Goal: Information Seeking & Learning: Find specific fact

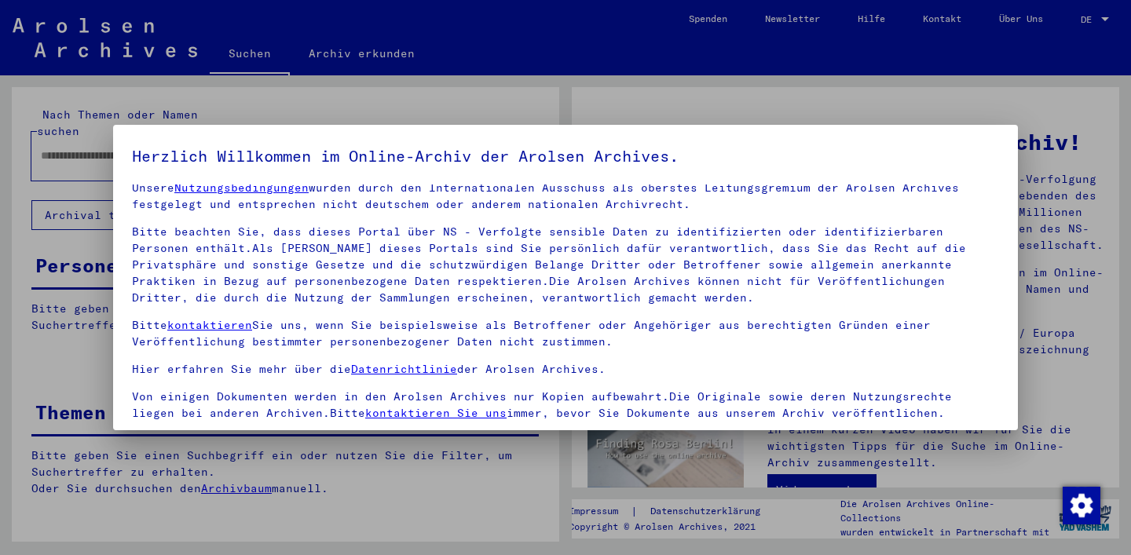
scroll to position [133, 0]
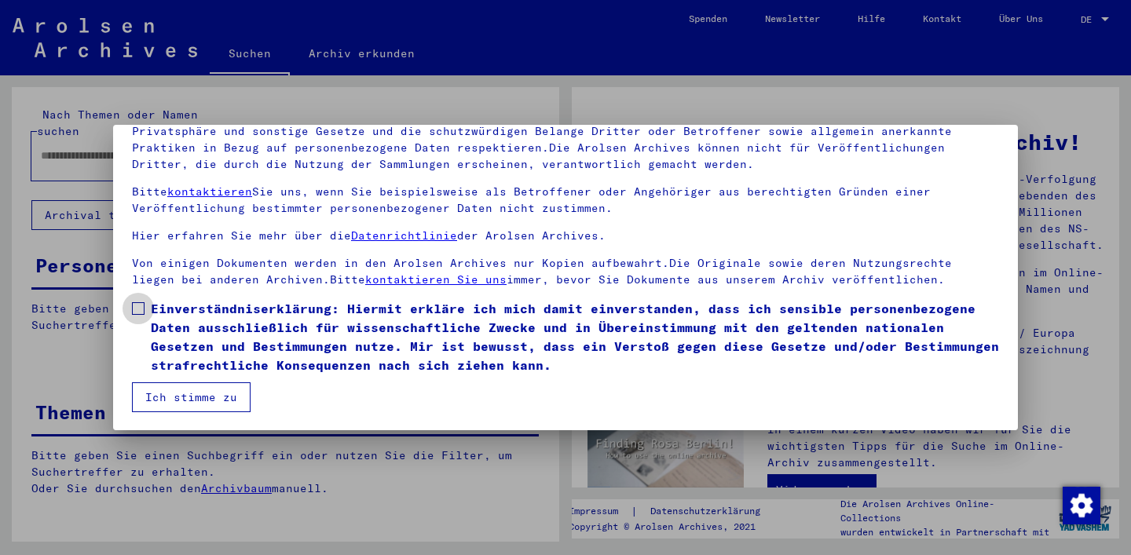
click at [177, 334] on span "Einverständniserklärung: Hiermit erkläre ich mich damit einverstanden, dass ich…" at bounding box center [575, 336] width 848 height 75
click at [176, 389] on button "Ich stimme zu" at bounding box center [191, 397] width 119 height 30
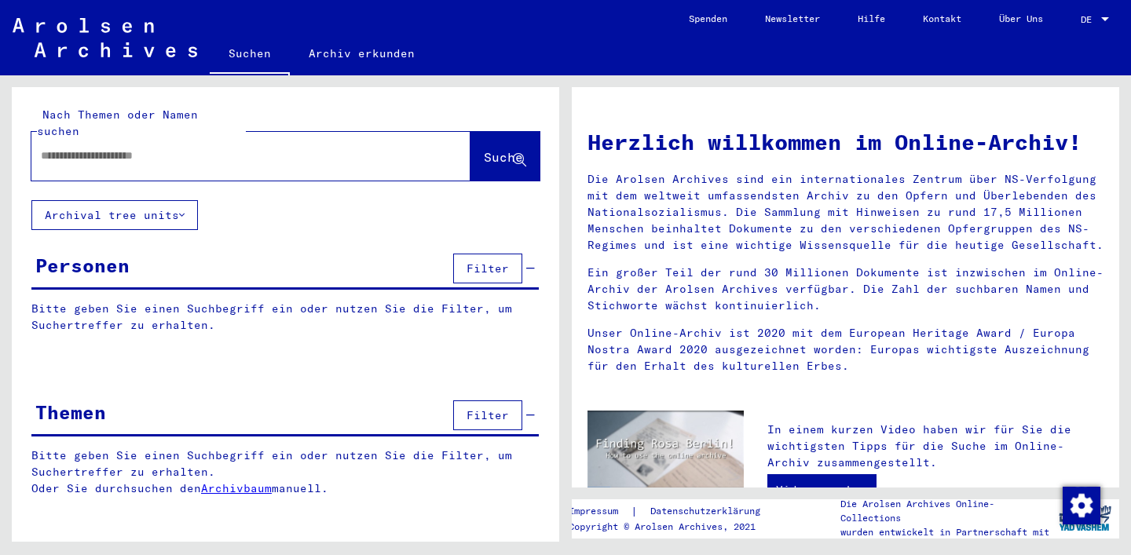
click at [192, 148] on input "text" at bounding box center [232, 156] width 382 height 16
type input "**********"
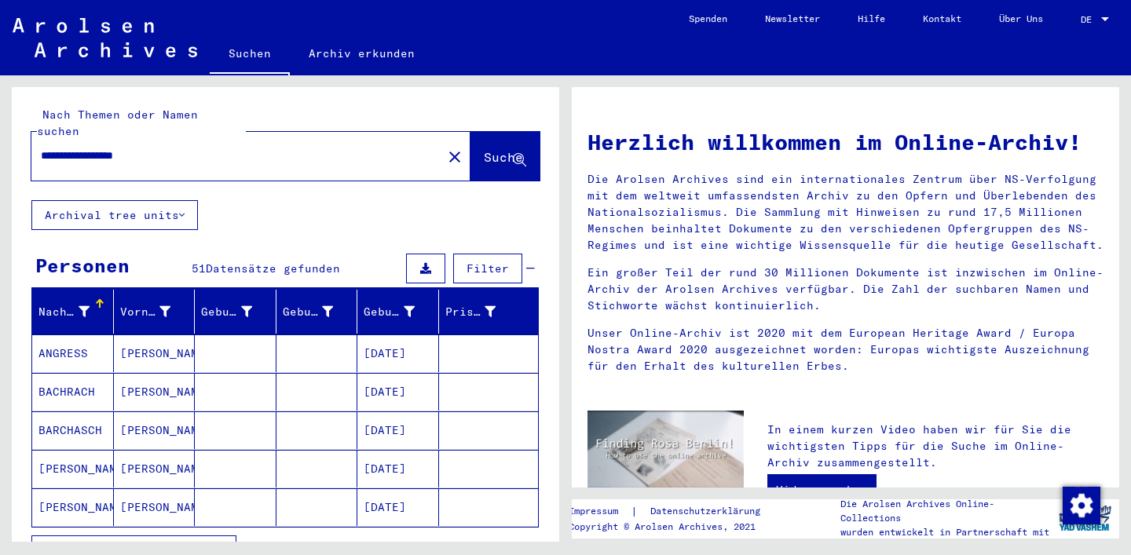
scroll to position [136, 0]
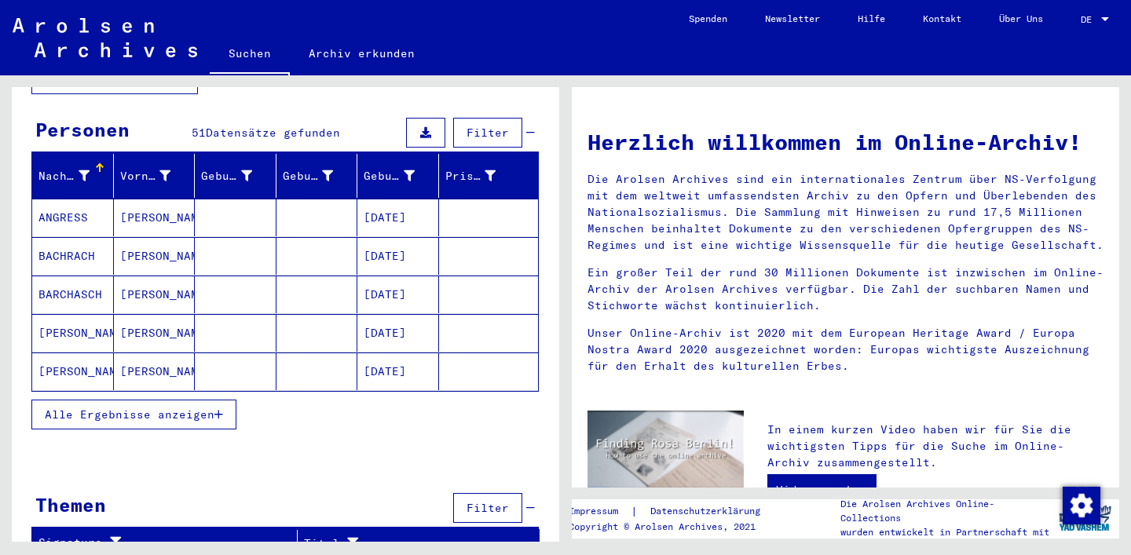
click at [141, 404] on button "Alle Ergebnisse anzeigen" at bounding box center [133, 415] width 205 height 30
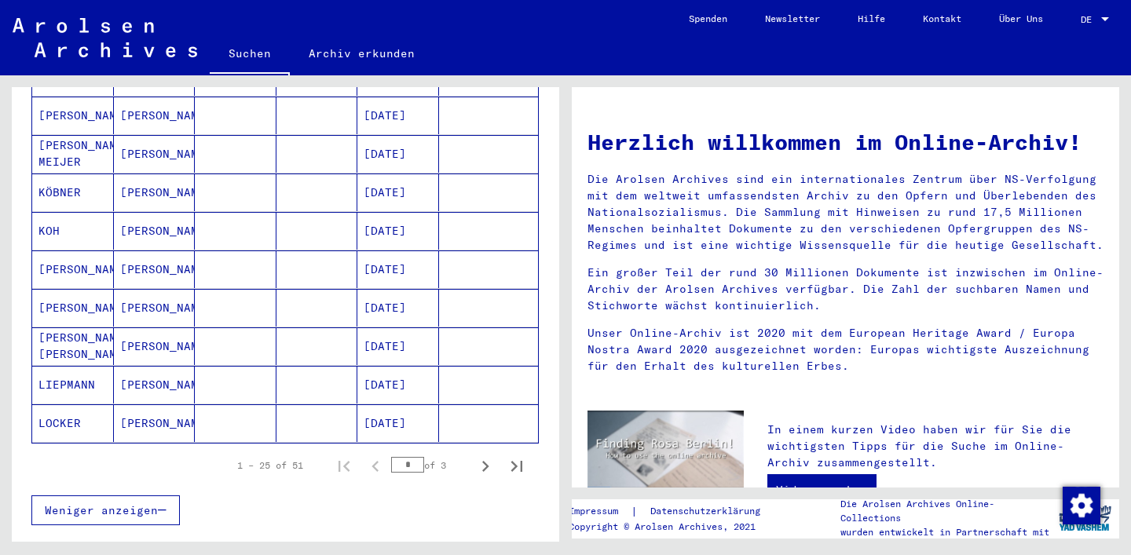
scroll to position [850, 0]
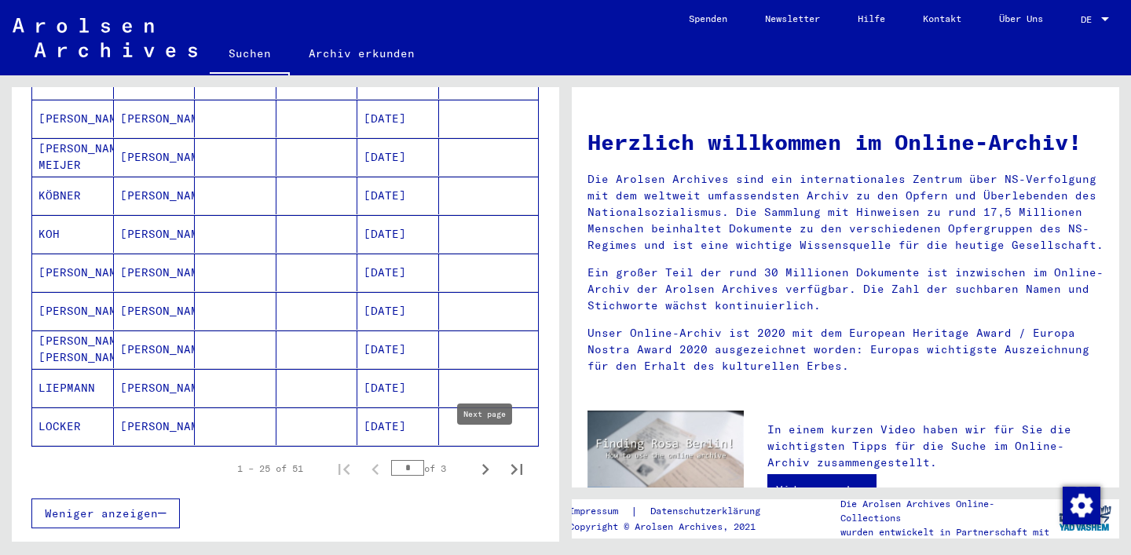
click at [491, 459] on icon "Next page" at bounding box center [485, 470] width 22 height 22
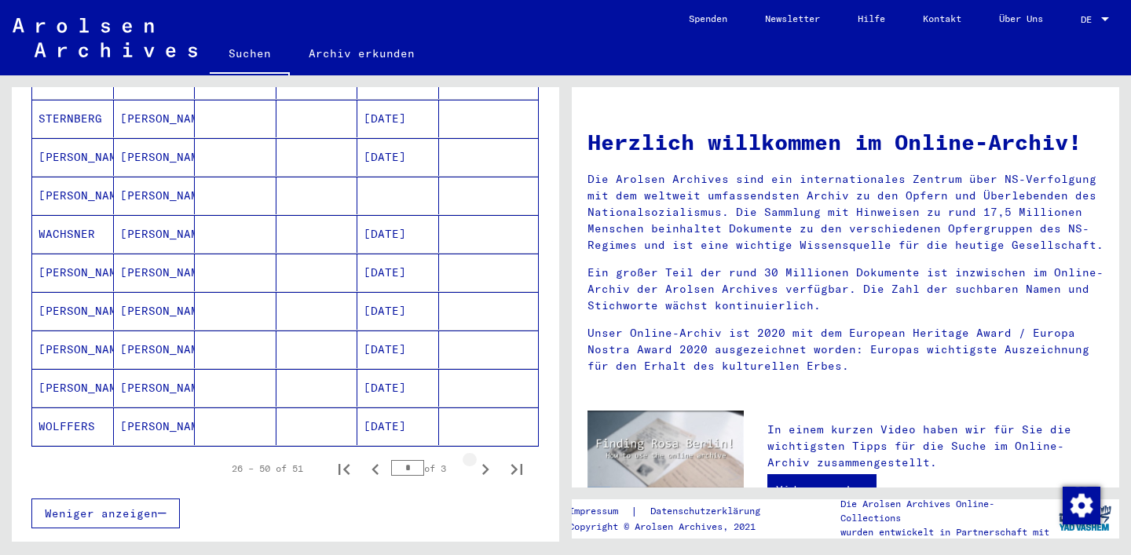
click at [491, 459] on icon "Next page" at bounding box center [485, 470] width 22 height 22
type input "*"
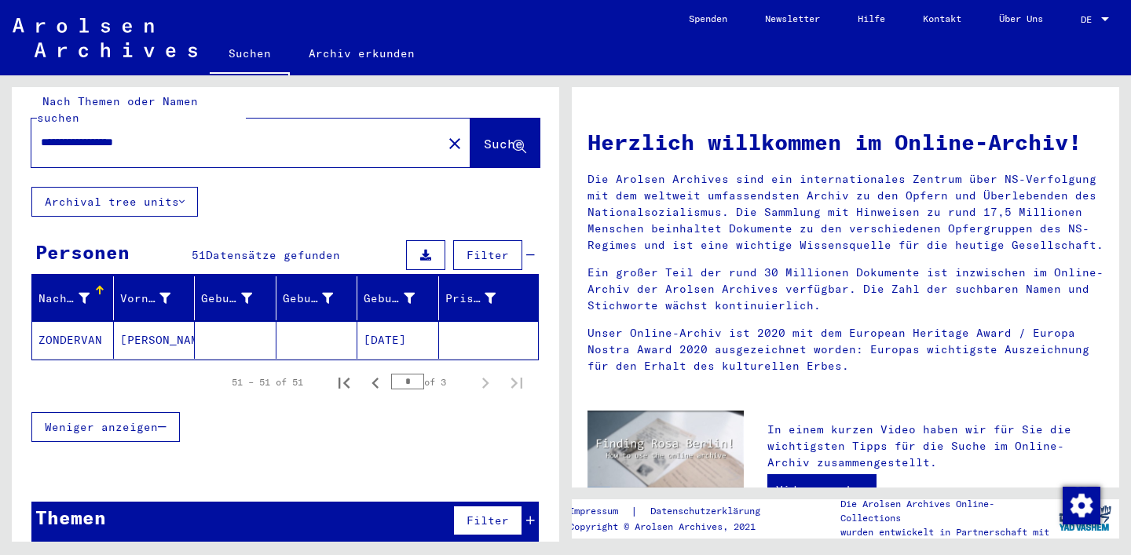
scroll to position [0, 0]
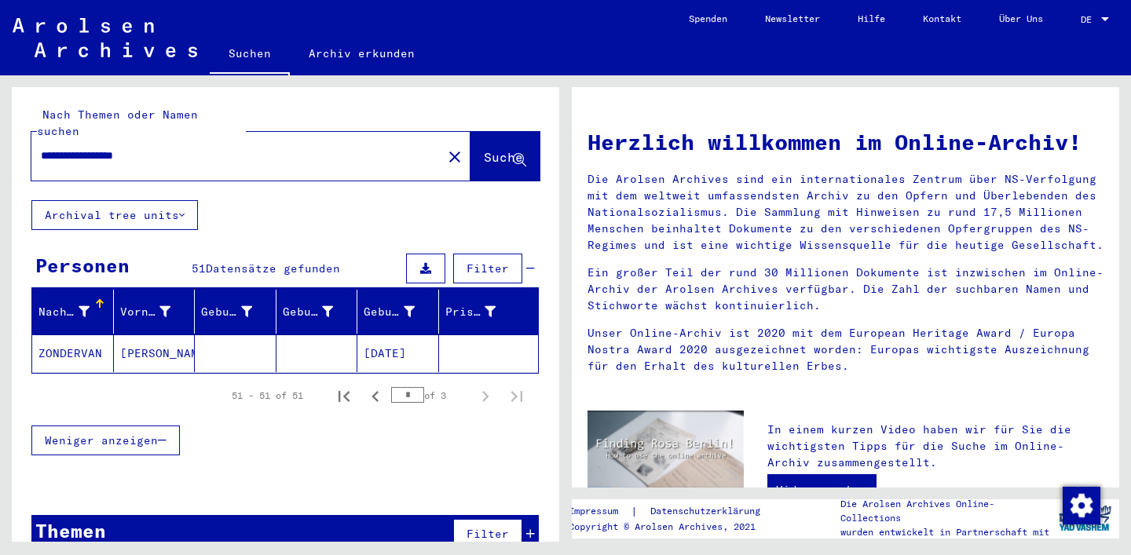
click at [129, 148] on input "**********" at bounding box center [232, 156] width 382 height 16
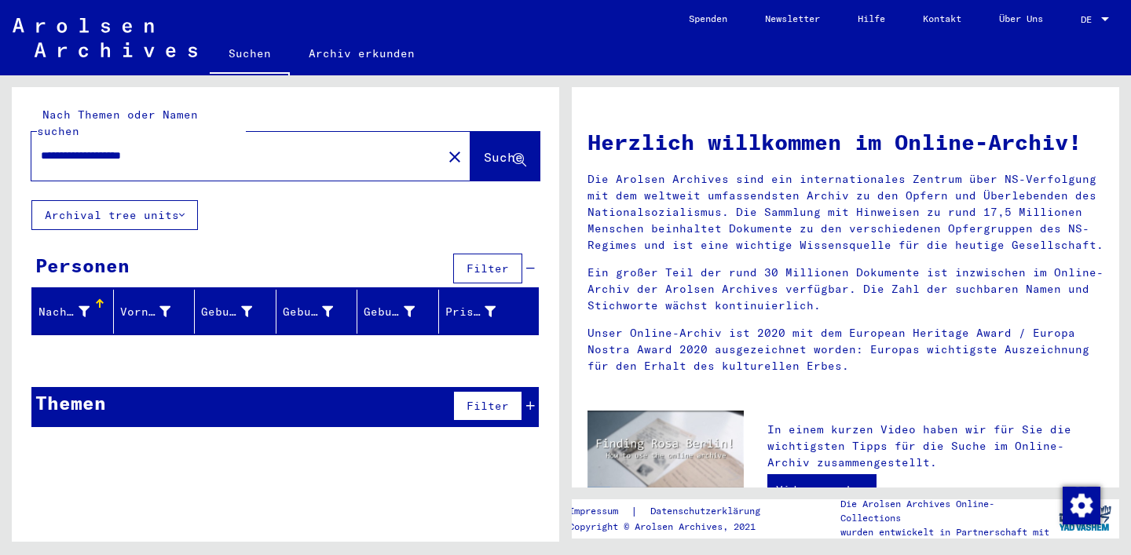
click at [245, 148] on input "**********" at bounding box center [232, 156] width 382 height 16
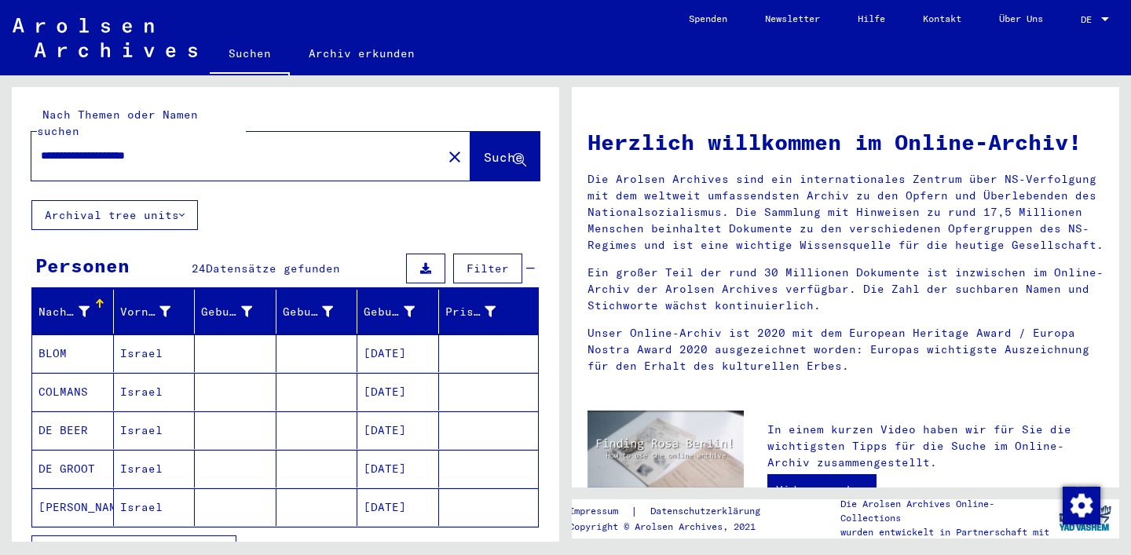
click at [126, 543] on span "Alle Ergebnisse anzeigen" at bounding box center [130, 550] width 170 height 14
drag, startPoint x: 89, startPoint y: 136, endPoint x: 3, endPoint y: 133, distance: 85.6
click at [1, 133] on div "**********" at bounding box center [282, 308] width 565 height 466
type input "**********"
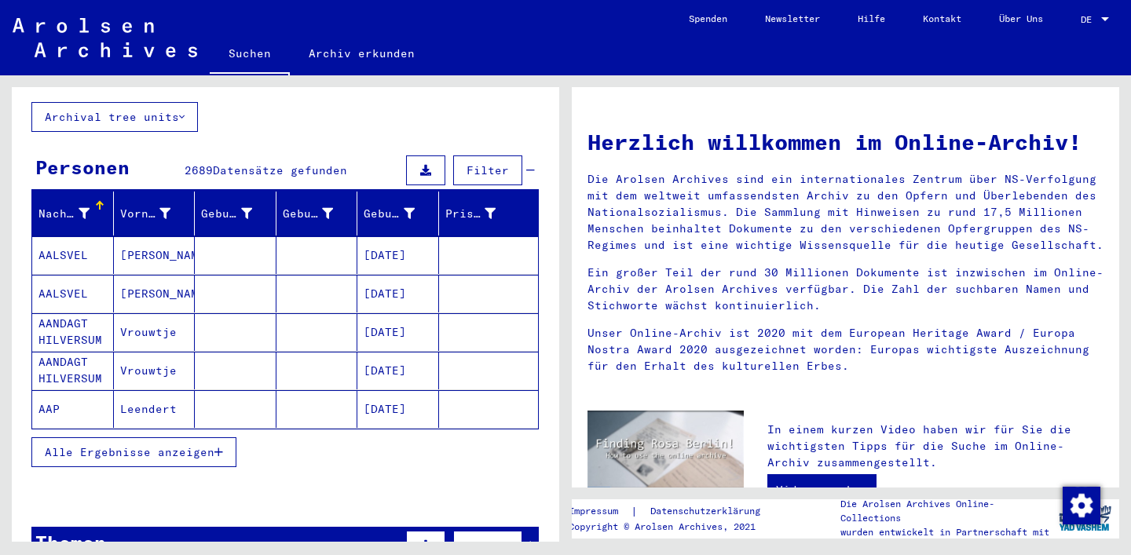
scroll to position [110, 0]
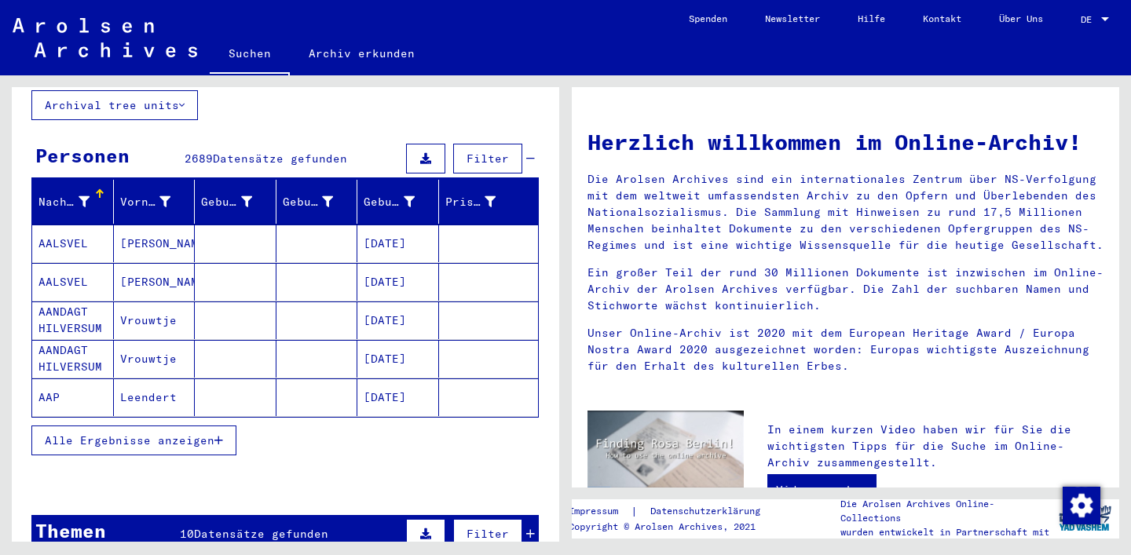
click at [207, 426] on button "Alle Ergebnisse anzeigen" at bounding box center [133, 441] width 205 height 30
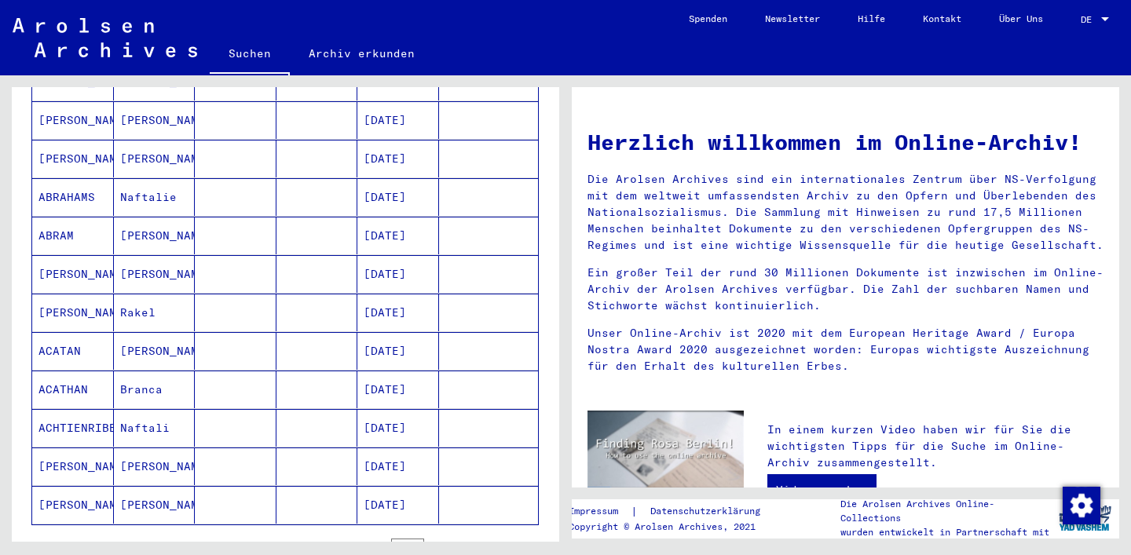
scroll to position [796, 0]
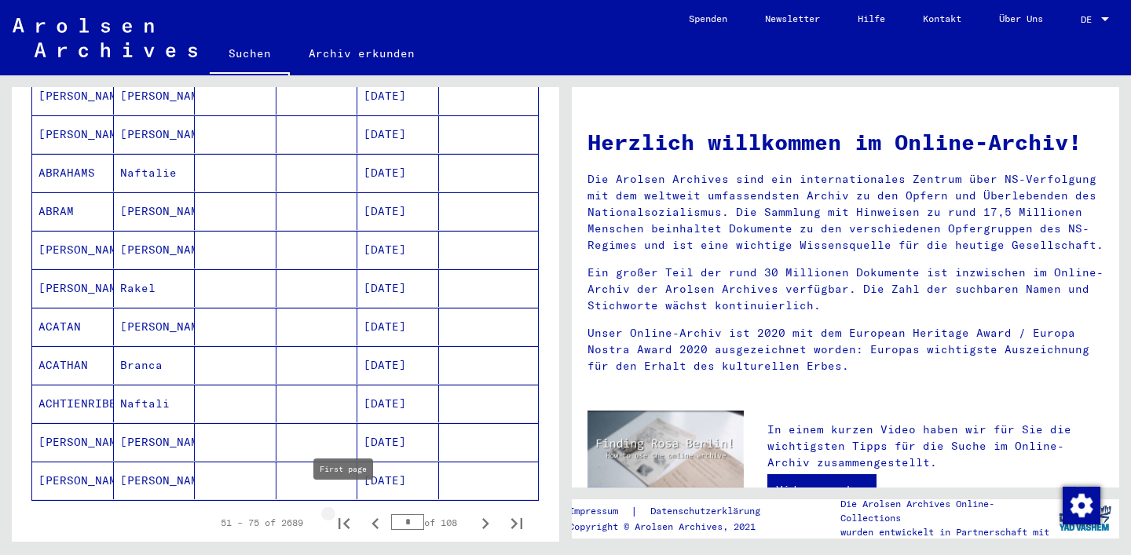
click at [354, 513] on icon "First page" at bounding box center [344, 524] width 22 height 22
click at [484, 518] on icon "Next page" at bounding box center [485, 523] width 7 height 11
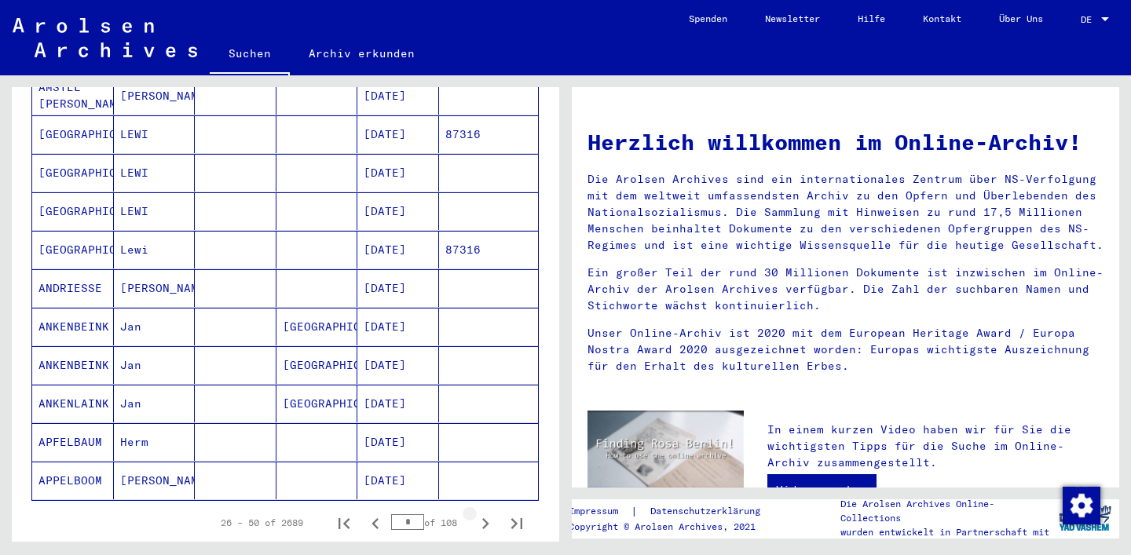
click at [484, 518] on icon "Next page" at bounding box center [485, 523] width 7 height 11
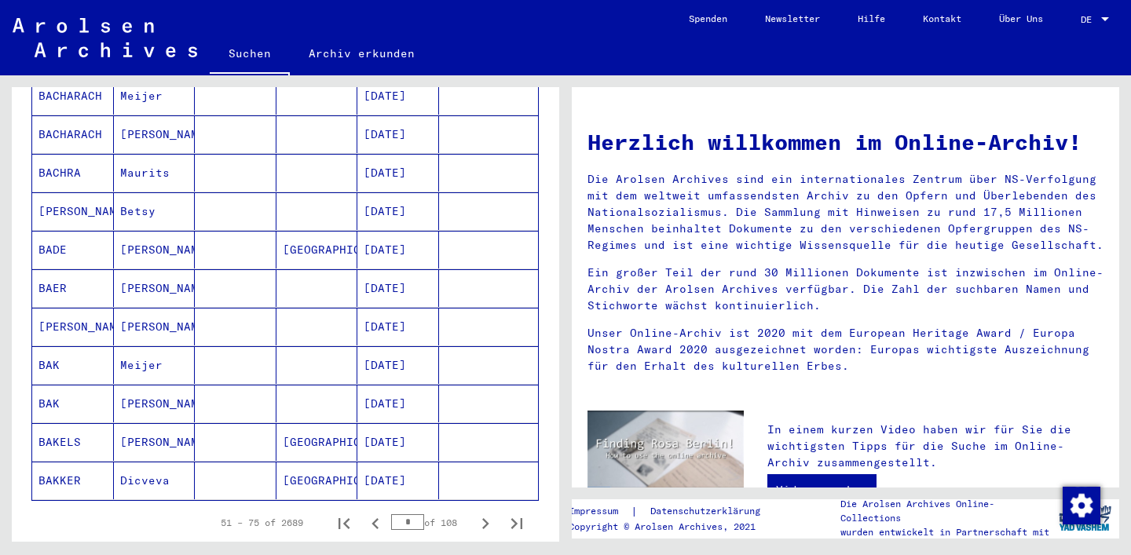
click at [484, 518] on icon "Next page" at bounding box center [485, 523] width 7 height 11
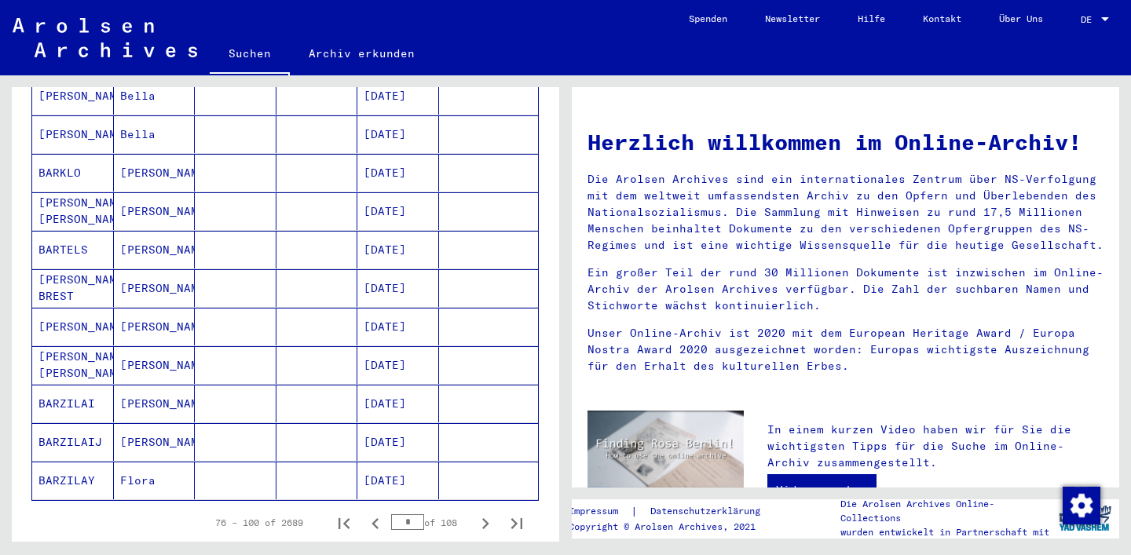
click at [484, 518] on icon "Next page" at bounding box center [485, 523] width 7 height 11
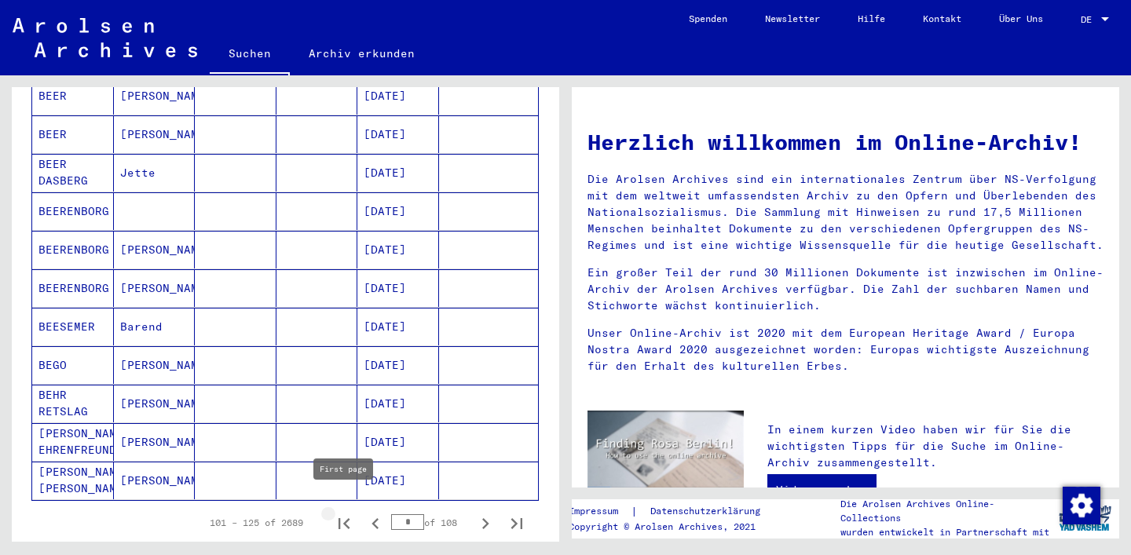
click at [353, 513] on icon "First page" at bounding box center [344, 524] width 22 height 22
type input "*"
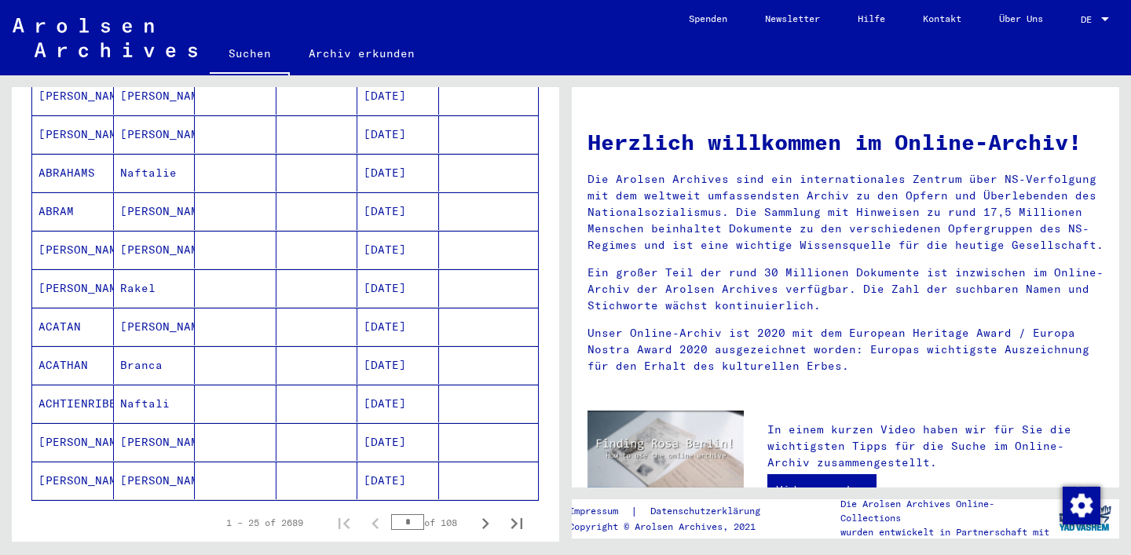
scroll to position [0, 0]
